Goal: Information Seeking & Learning: Check status

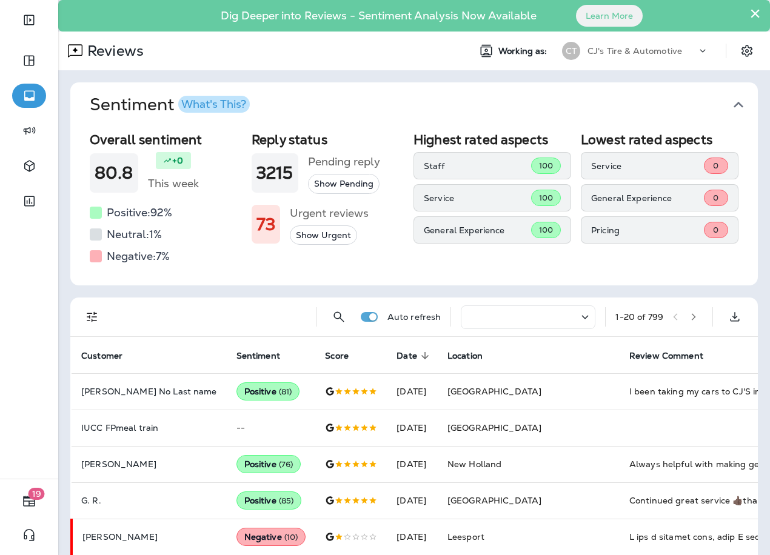
click at [558, 324] on div at bounding box center [528, 318] width 135 height 24
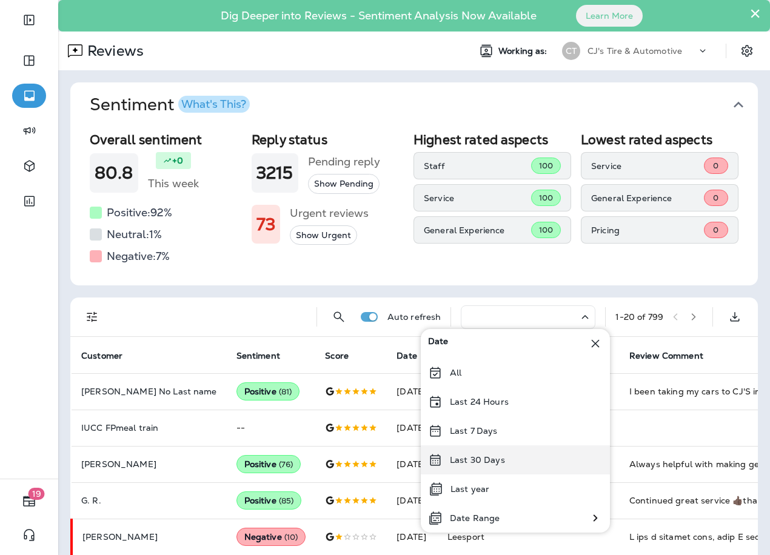
click at [496, 452] on div "Last 30 Days" at bounding box center [515, 460] width 189 height 29
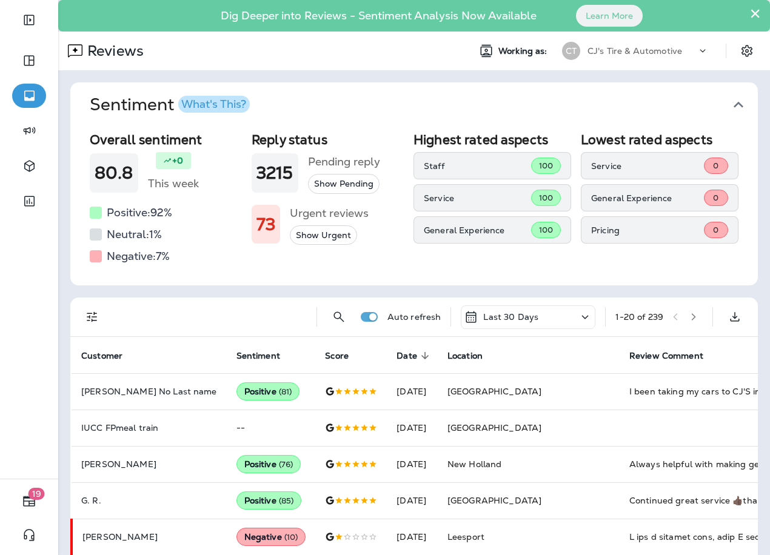
click at [689, 321] on icon "button" at bounding box center [693, 317] width 8 height 8
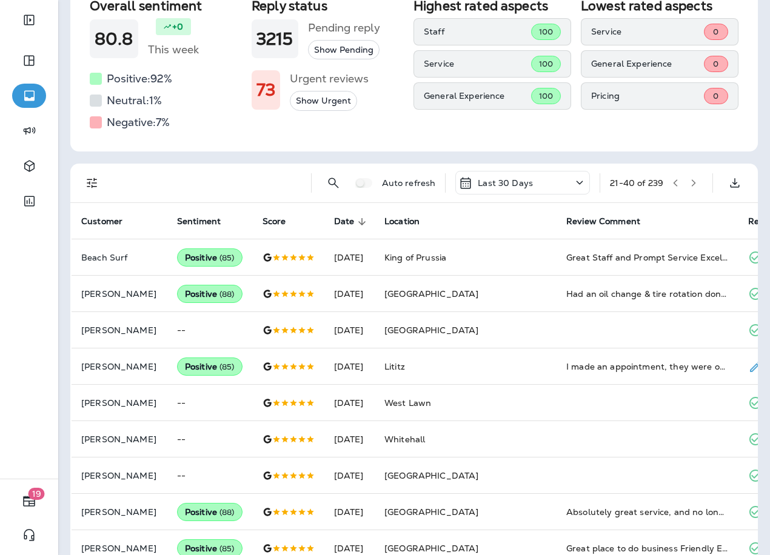
scroll to position [133, 0]
click at [684, 185] on button "button" at bounding box center [693, 184] width 18 height 18
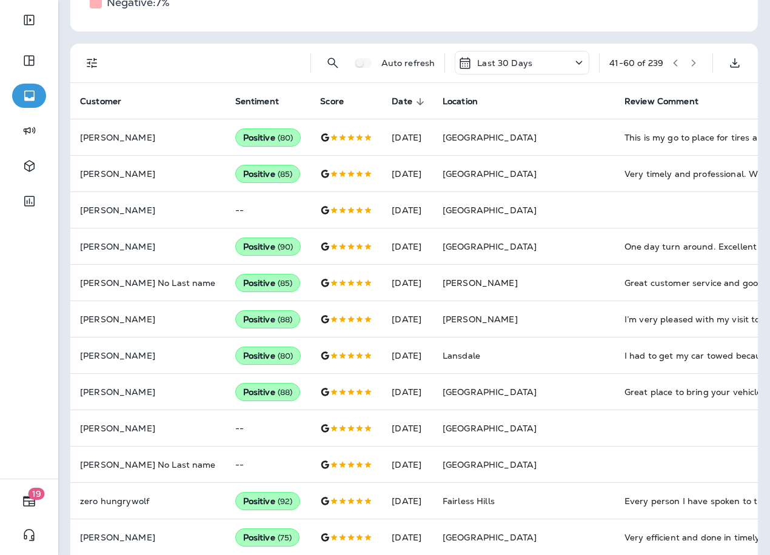
scroll to position [12, 0]
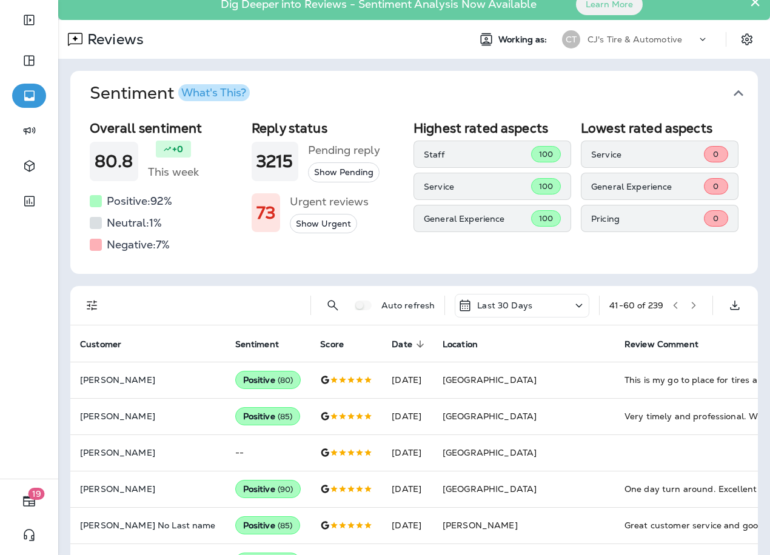
click at [685, 311] on button "button" at bounding box center [693, 305] width 18 height 18
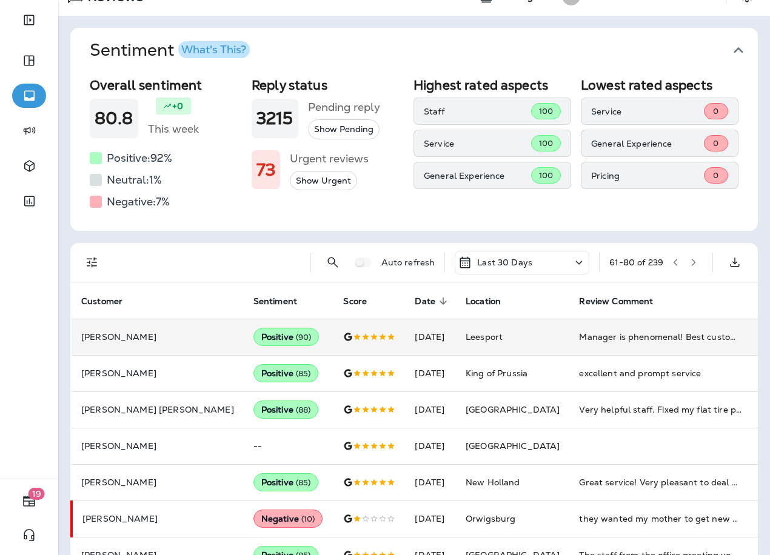
scroll to position [121, 0]
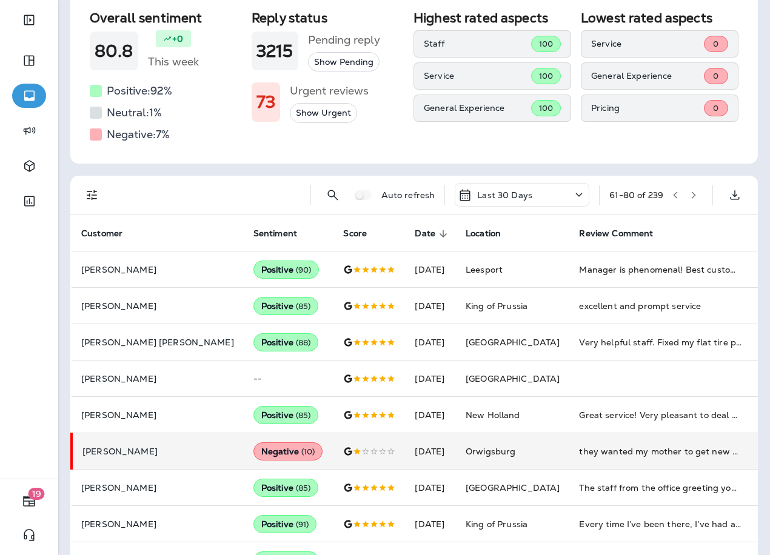
click at [112, 450] on p "[PERSON_NAME]" at bounding box center [158, 452] width 152 height 10
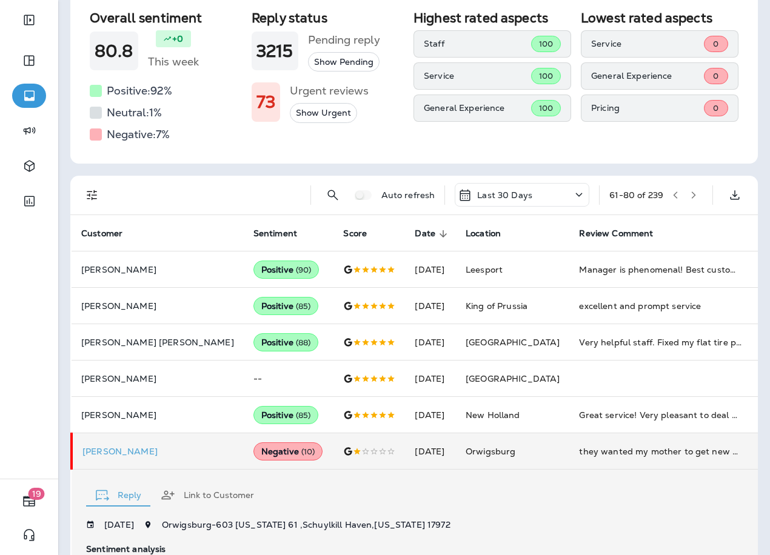
scroll to position [404, 0]
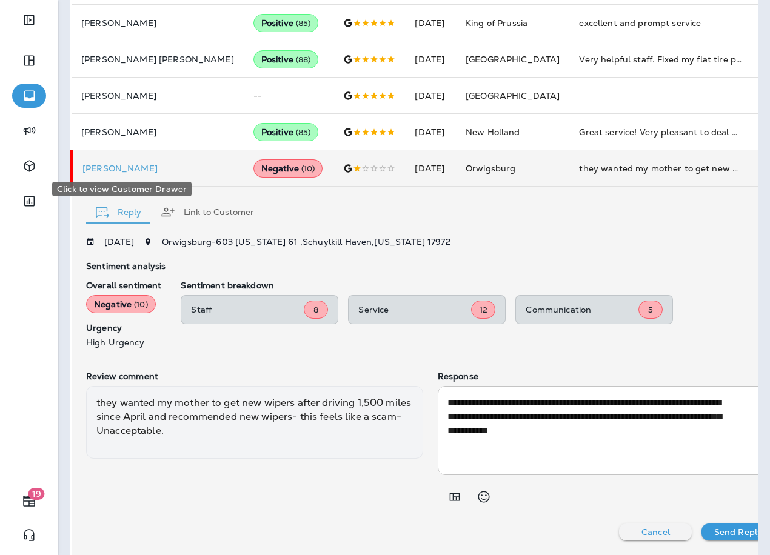
click at [128, 166] on p "[PERSON_NAME]" at bounding box center [158, 169] width 152 height 10
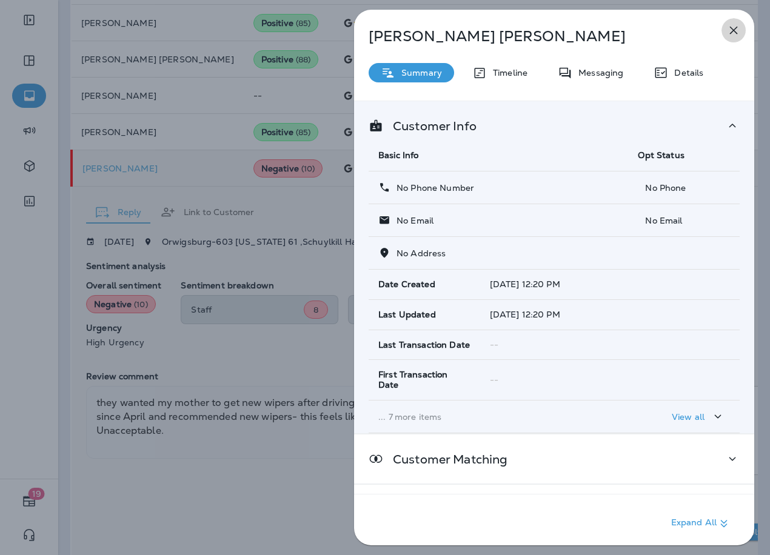
click at [740, 29] on icon "button" at bounding box center [733, 30] width 15 height 15
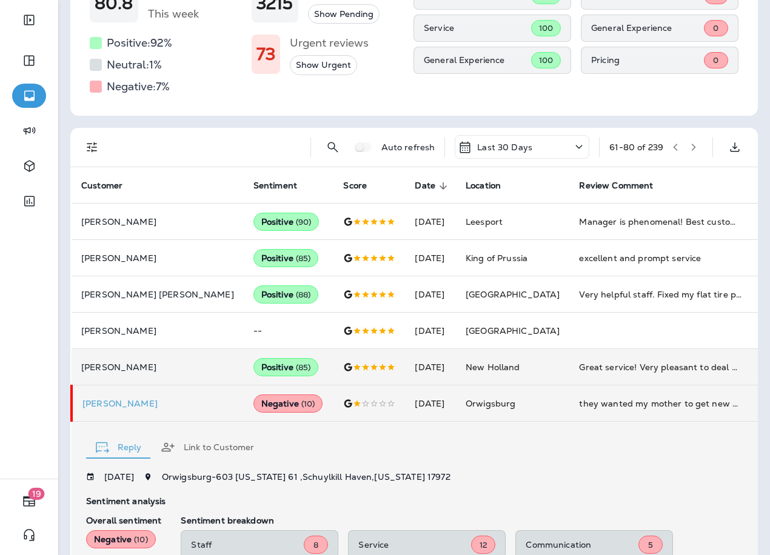
scroll to position [162, 0]
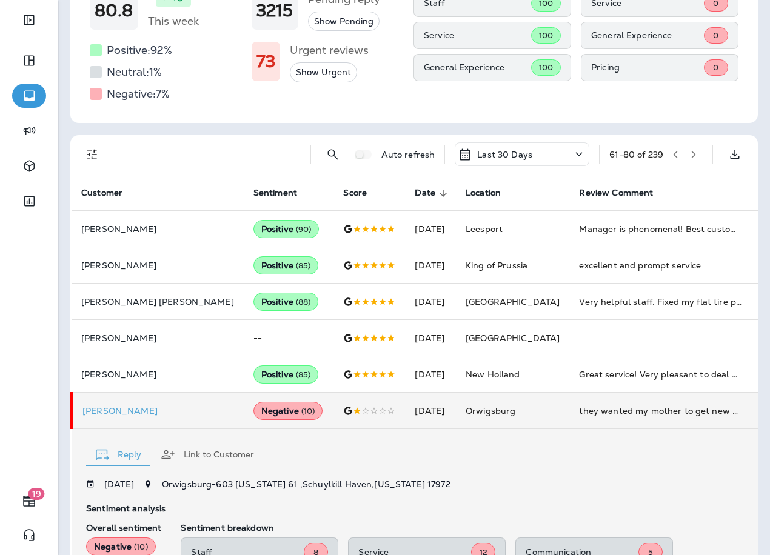
click at [666, 149] on button "button" at bounding box center [675, 155] width 18 height 18
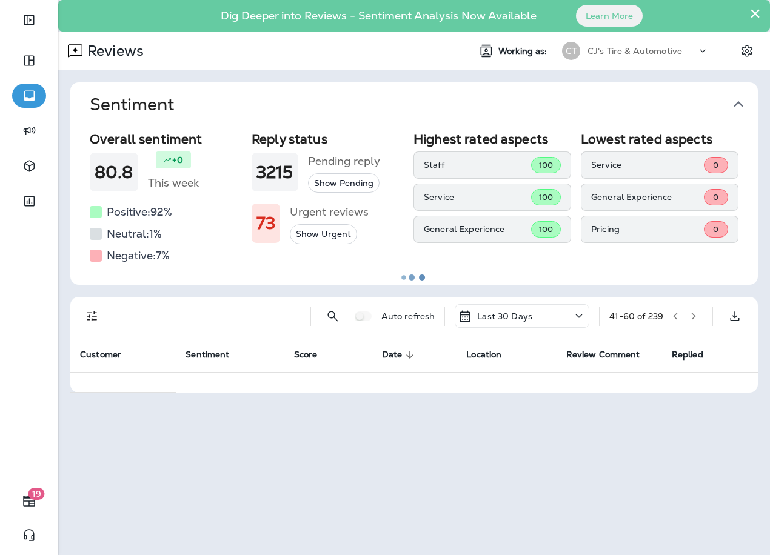
scroll to position [0, 0]
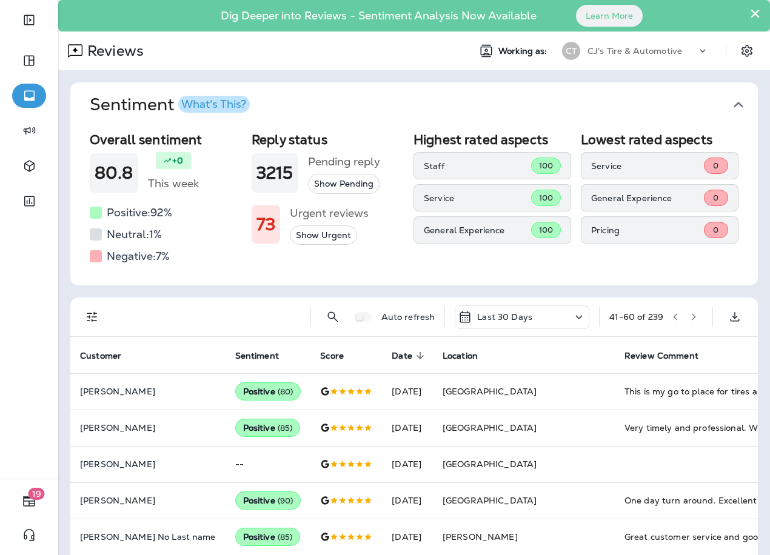
click at [671, 315] on icon "button" at bounding box center [675, 317] width 8 height 8
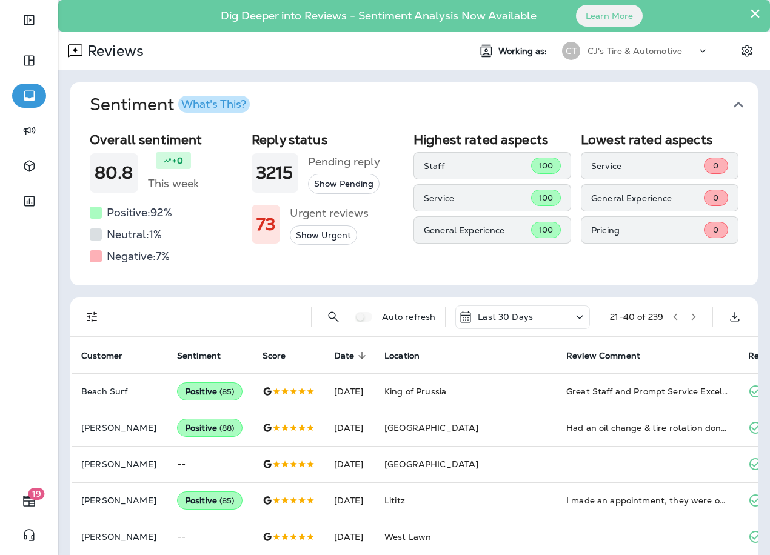
click at [671, 320] on icon "button" at bounding box center [675, 317] width 8 height 8
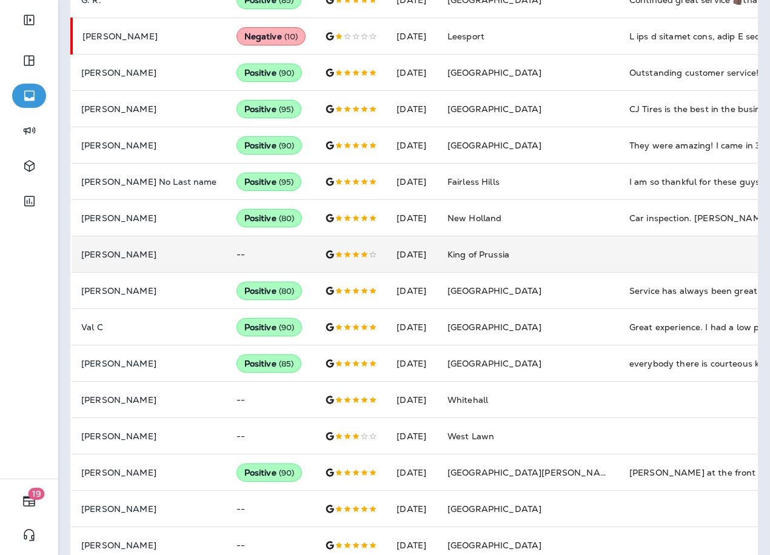
scroll to position [546, 0]
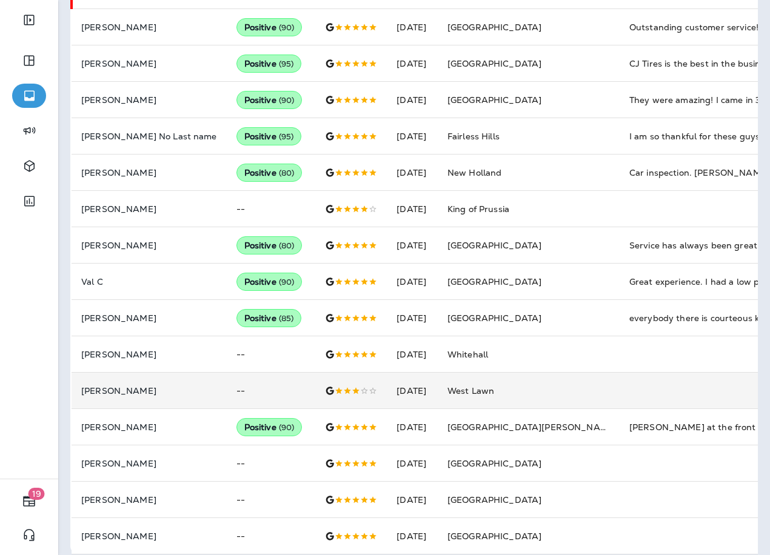
click at [105, 387] on p "[PERSON_NAME]" at bounding box center [149, 391] width 136 height 10
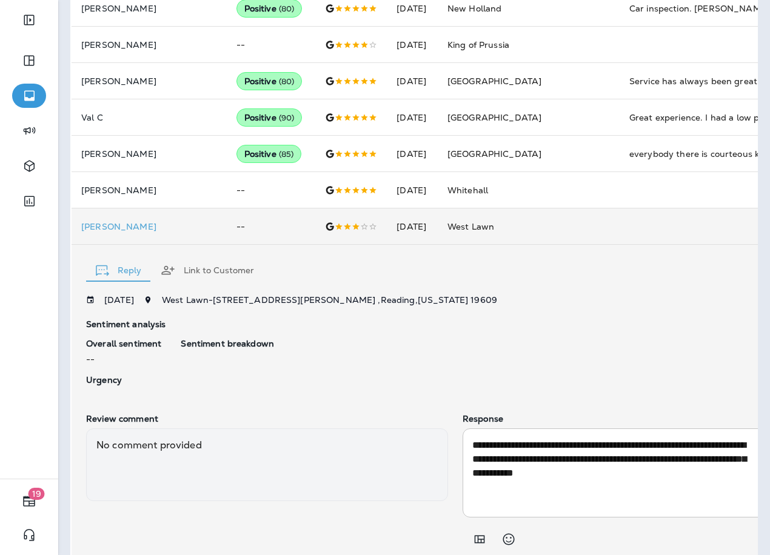
scroll to position [692, 0]
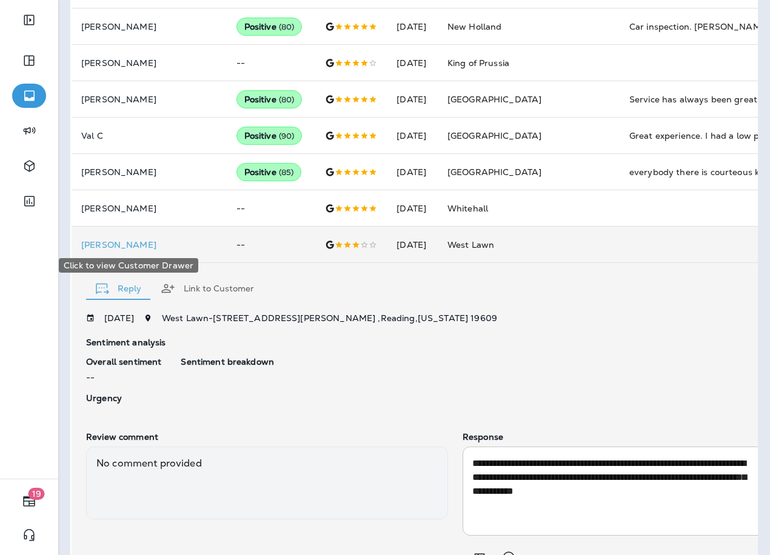
click at [89, 244] on p "[PERSON_NAME]" at bounding box center [149, 245] width 136 height 10
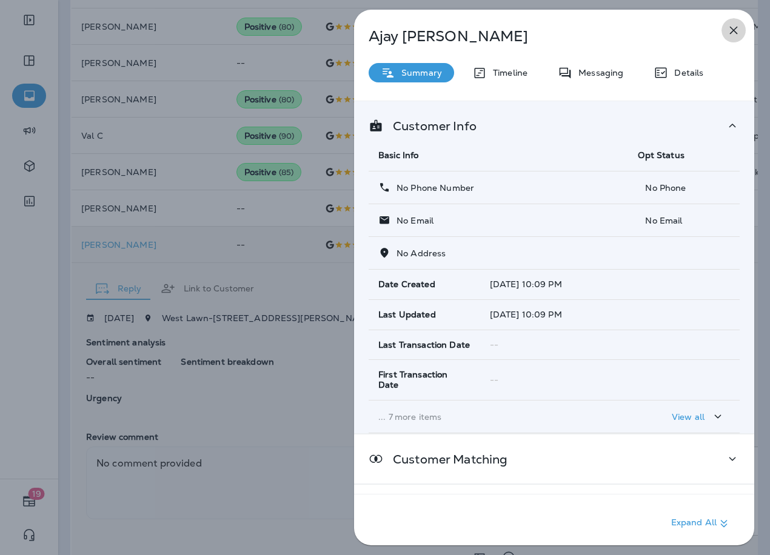
click at [732, 28] on icon "button" at bounding box center [734, 31] width 8 height 8
